Goal: Obtain resource: Download file/media

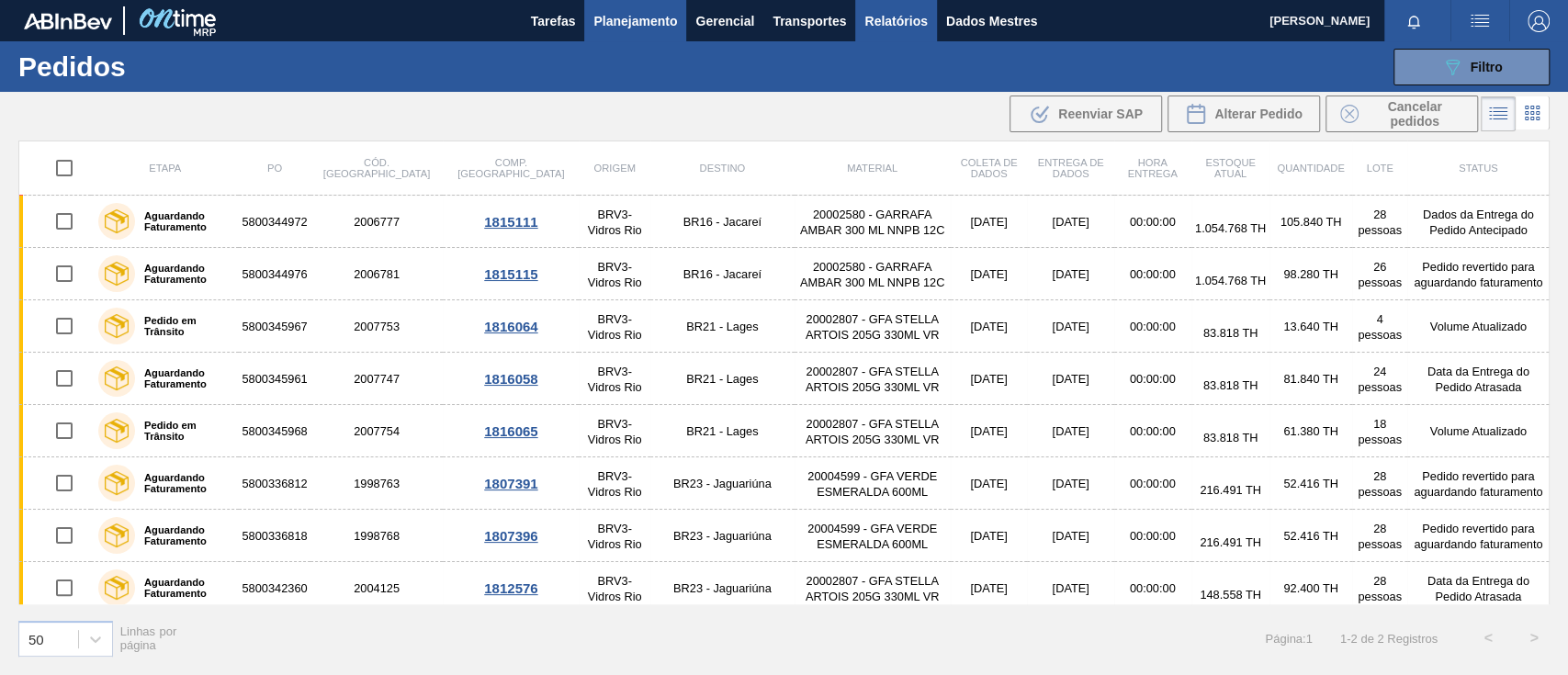
drag, startPoint x: 0, startPoint y: 0, endPoint x: 918, endPoint y: 20, distance: 918.2
click at [918, 20] on font "Relatórios" at bounding box center [895, 21] width 62 height 15
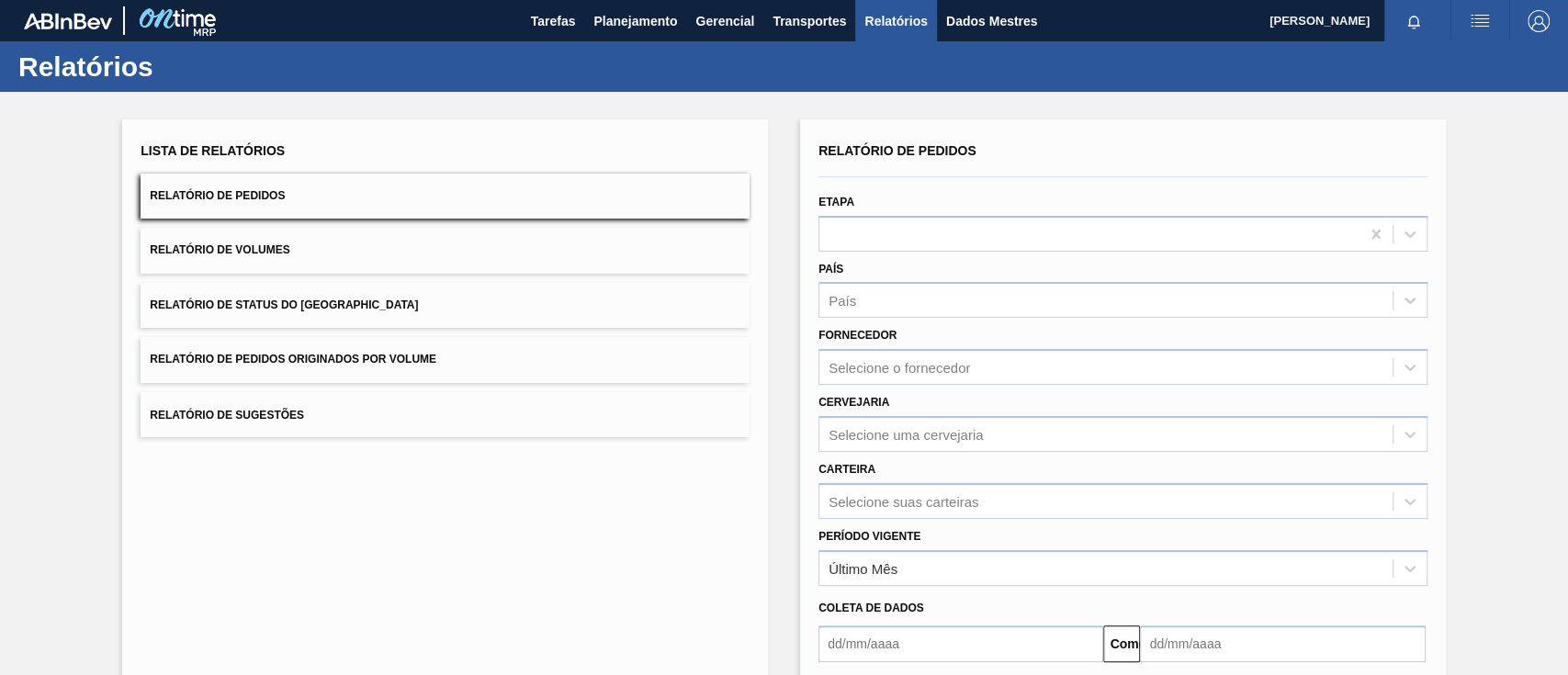
click at [332, 358] on font "Relatório de Pedidos Originados por Volume" at bounding box center [293, 359] width 286 height 13
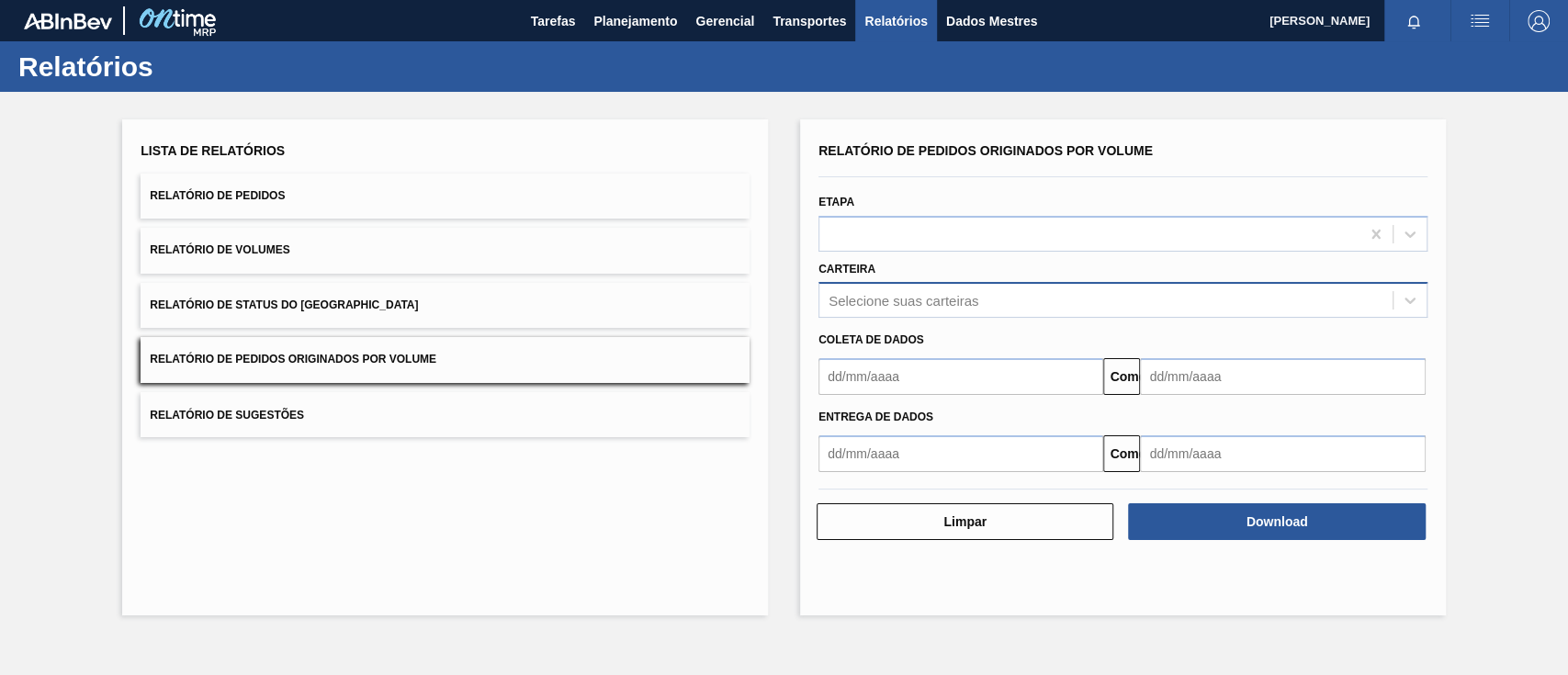
click at [888, 299] on font "Selecione suas carteiras" at bounding box center [903, 301] width 150 height 16
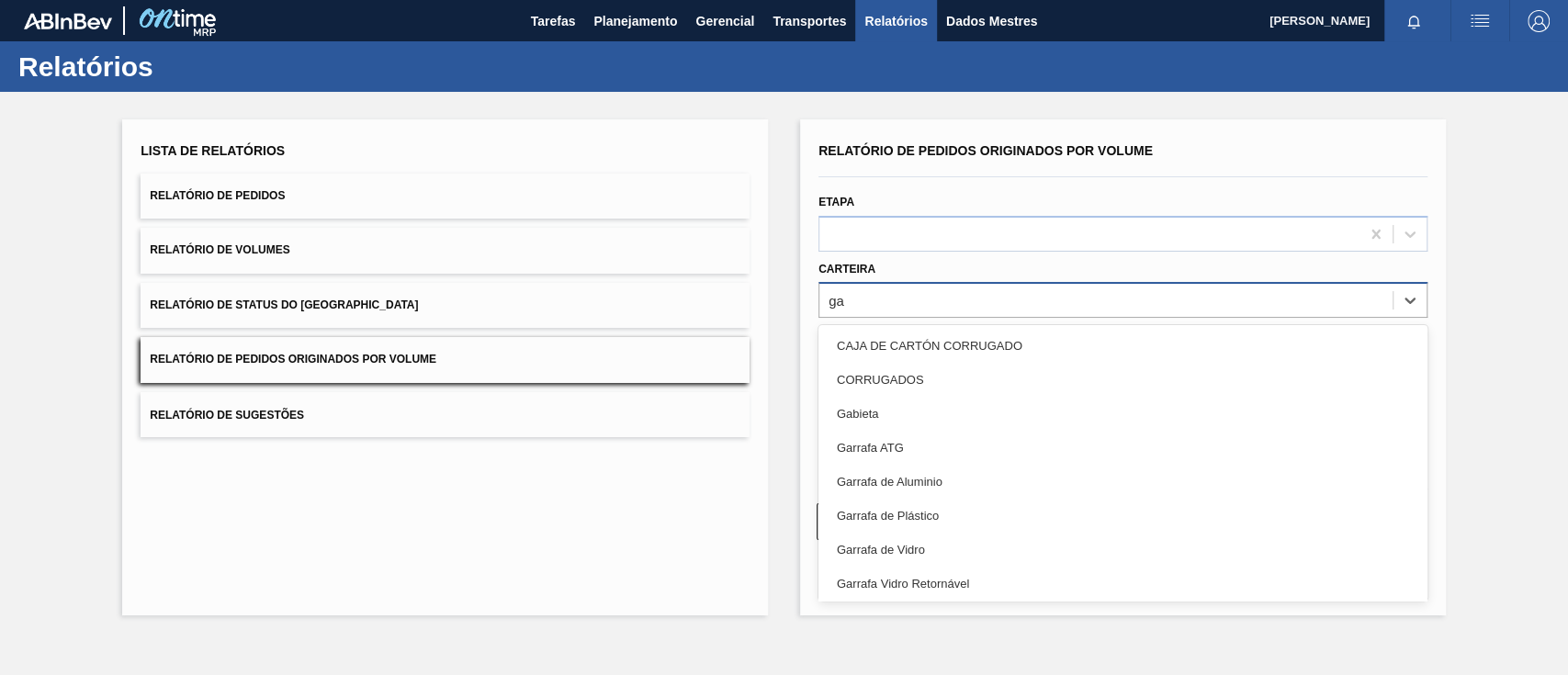
type input "gar"
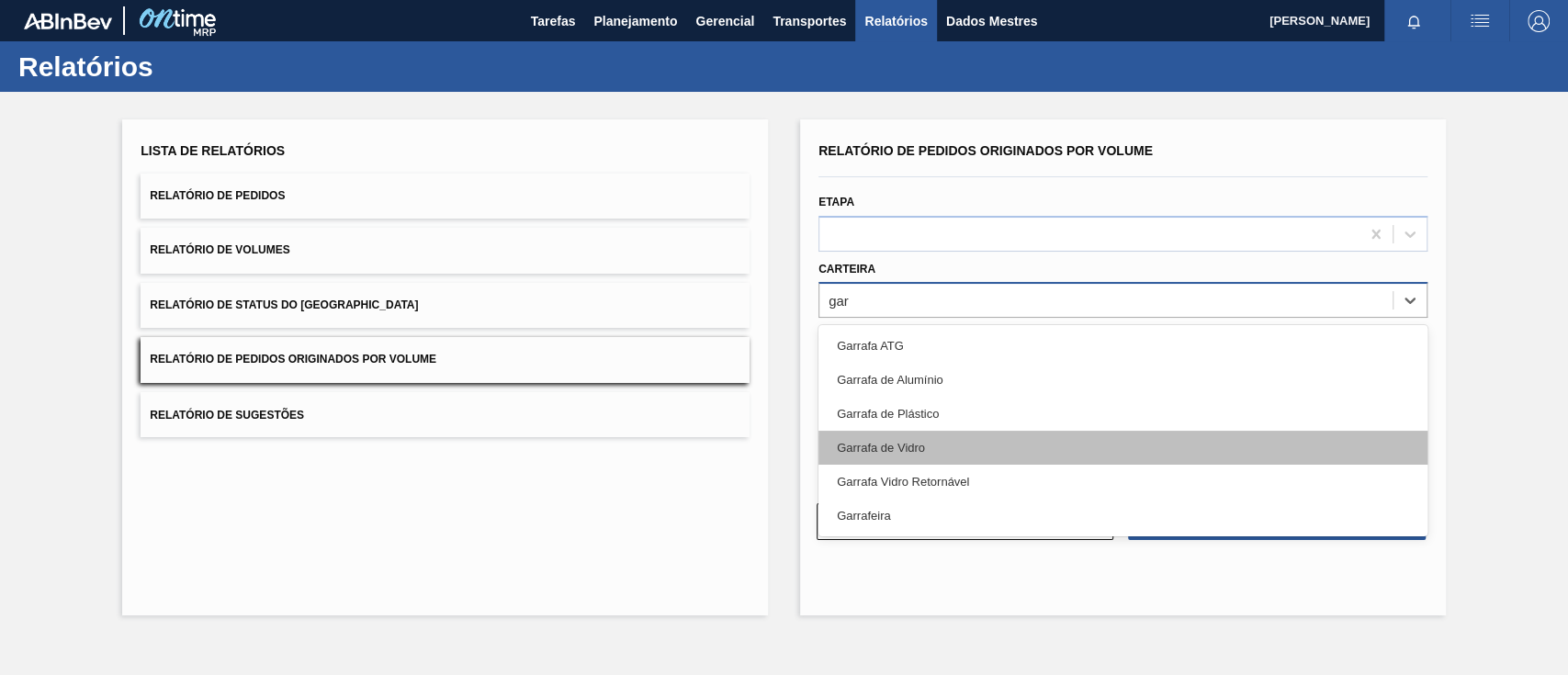
click at [872, 439] on div "Garrafa de Vidro" at bounding box center [1123, 447] width 609 height 34
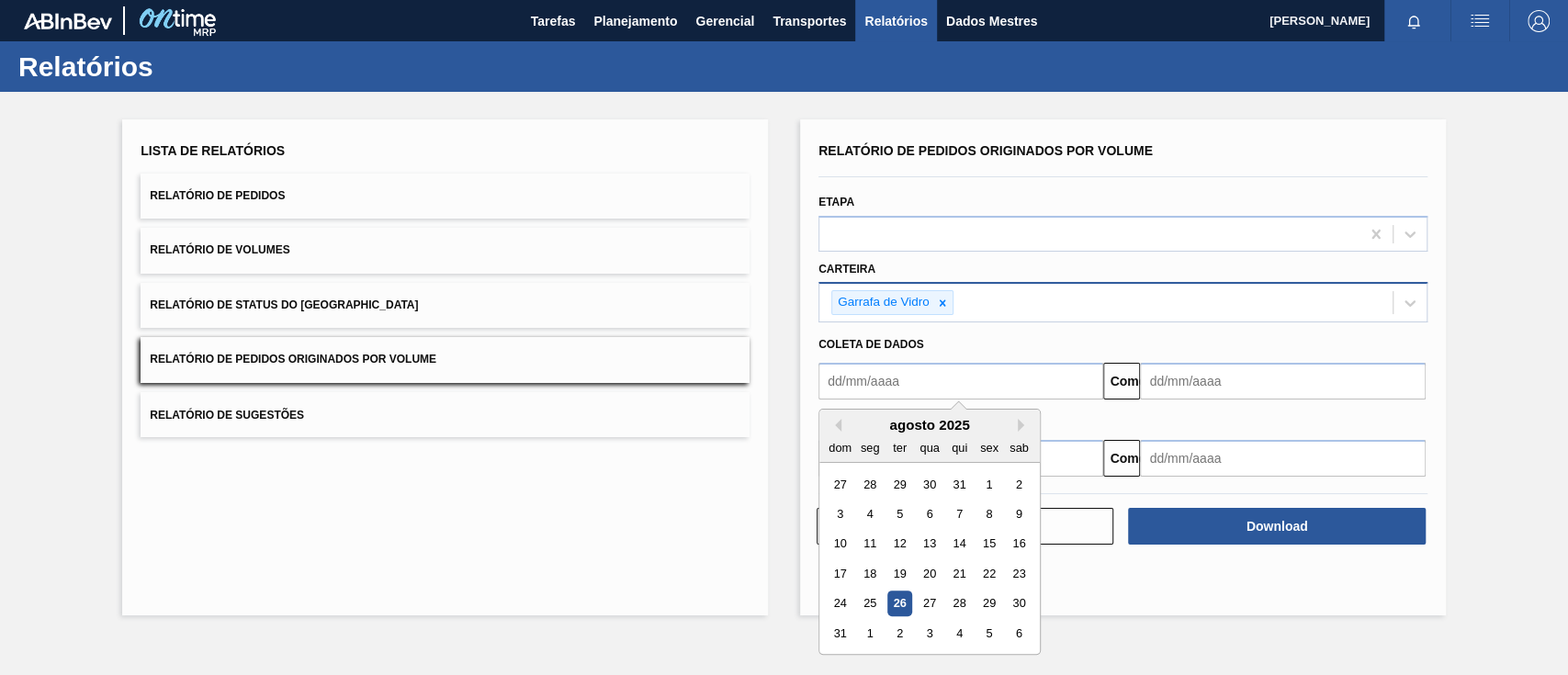
click at [890, 387] on input "text" at bounding box center [961, 380] width 284 height 37
type input "[DATE]"
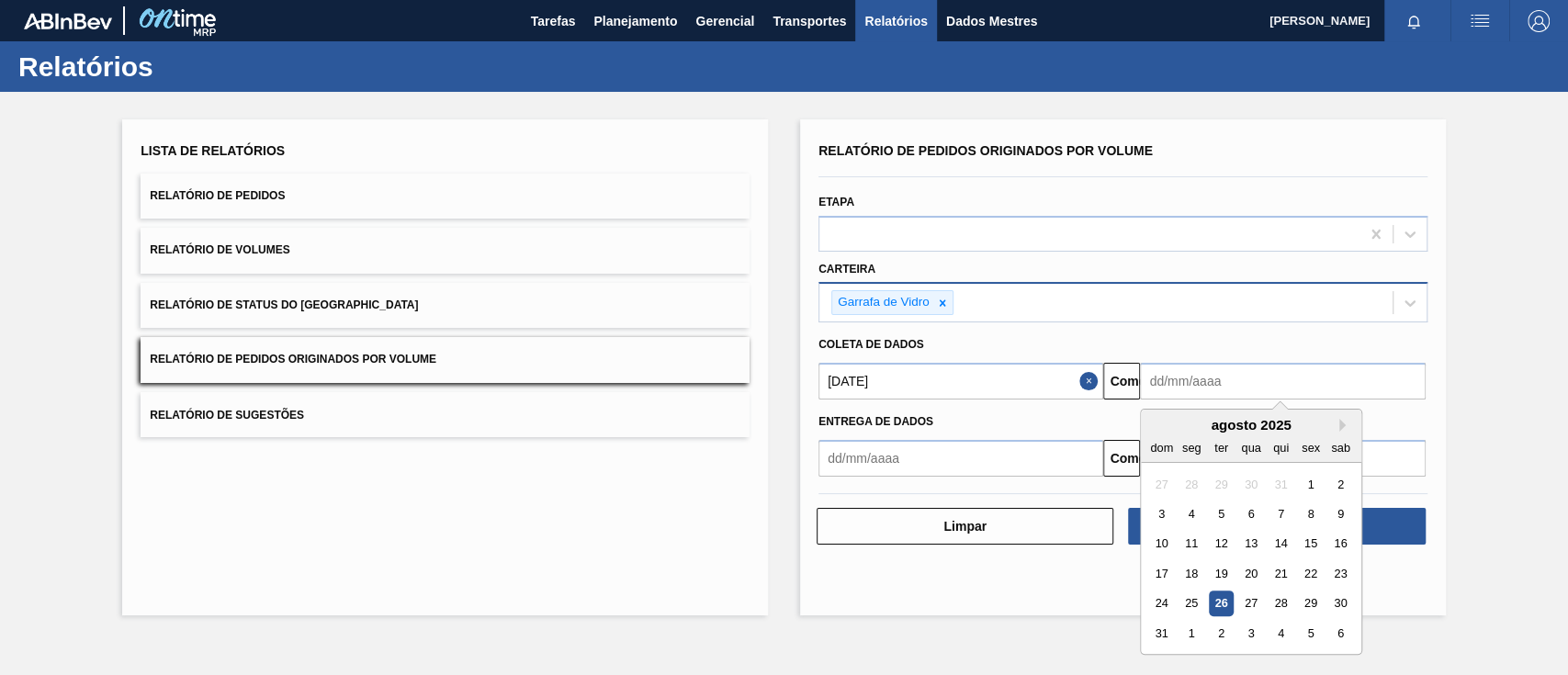
click at [1217, 382] on input "text" at bounding box center [1283, 380] width 284 height 37
click at [1338, 604] on font "30" at bounding box center [1341, 604] width 13 height 14
type input "[DATE]"
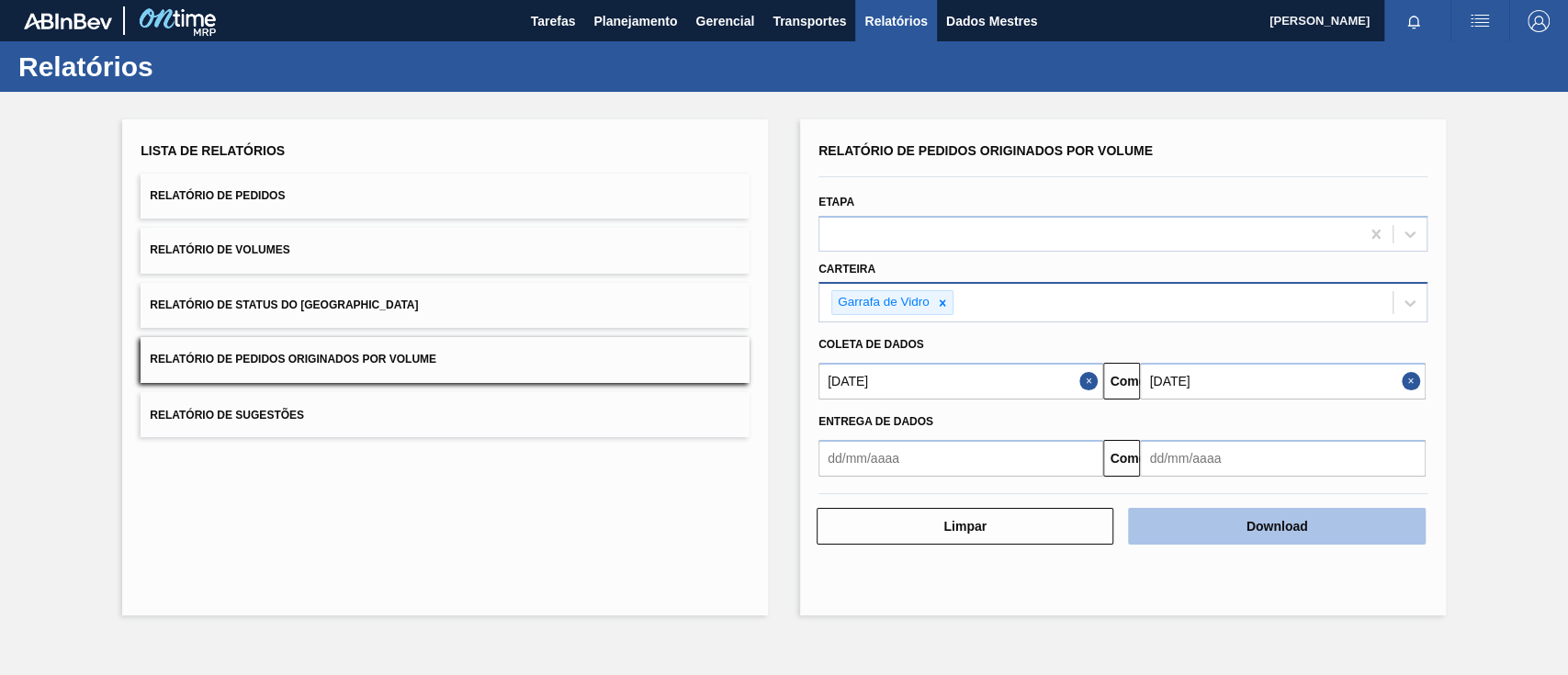
click at [1362, 522] on button "Download" at bounding box center [1276, 525] width 297 height 37
